Goal: Find specific page/section: Find specific page/section

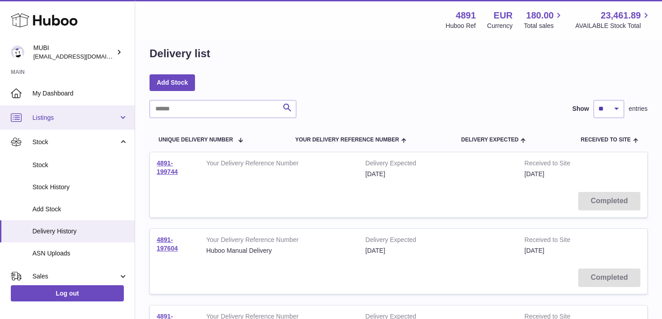
click at [113, 116] on span "Listings" at bounding box center [75, 117] width 86 height 9
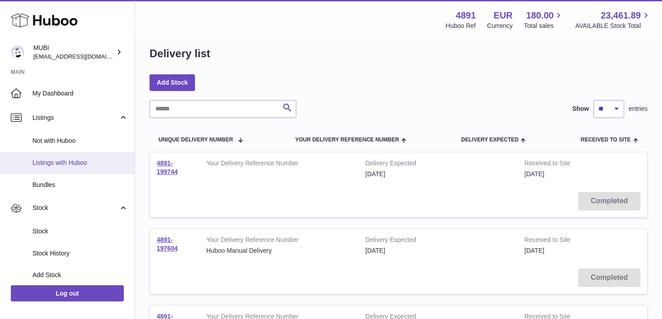
click at [56, 161] on span "Listings with Huboo" at bounding box center [79, 162] width 95 height 9
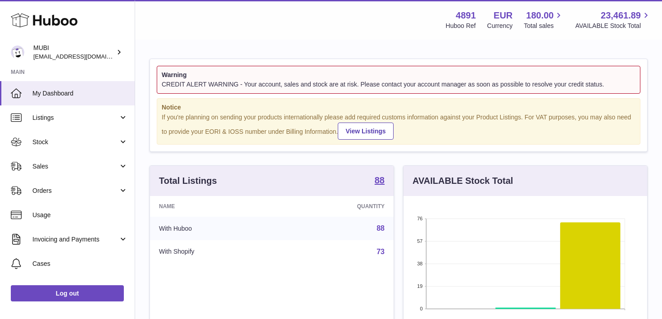
scroll to position [140, 244]
click at [358, 133] on link "View Listings" at bounding box center [365, 130] width 55 height 17
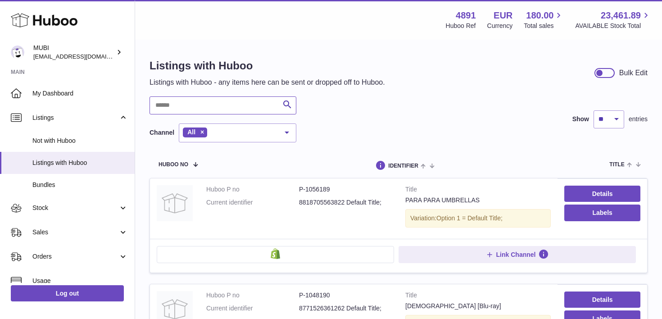
click at [174, 107] on input "text" at bounding box center [222, 105] width 147 height 18
type input "*******"
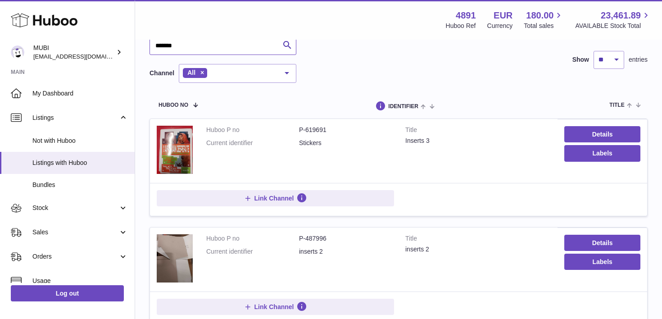
scroll to position [60, 0]
